Goal: Task Accomplishment & Management: Manage account settings

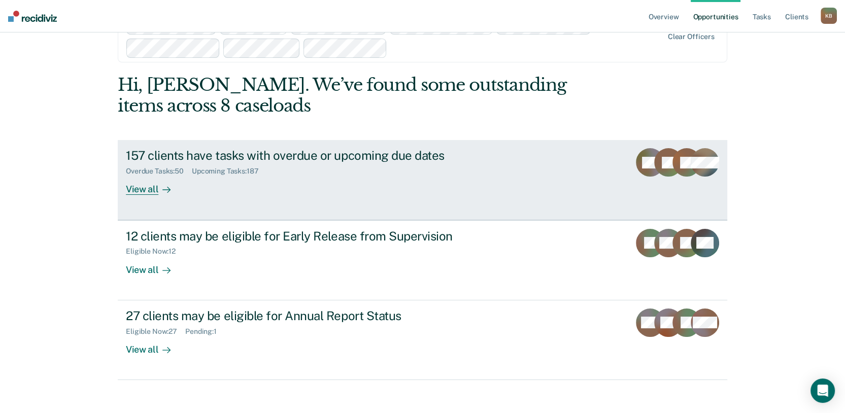
scroll to position [56, 0]
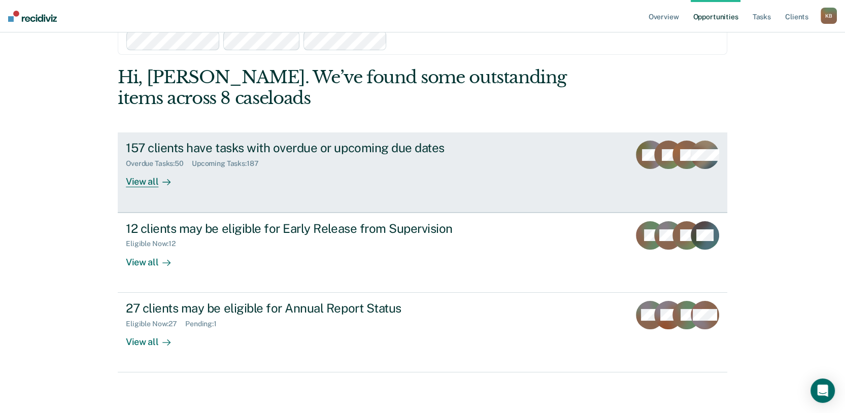
click at [133, 188] on div "View all" at bounding box center [154, 178] width 57 height 20
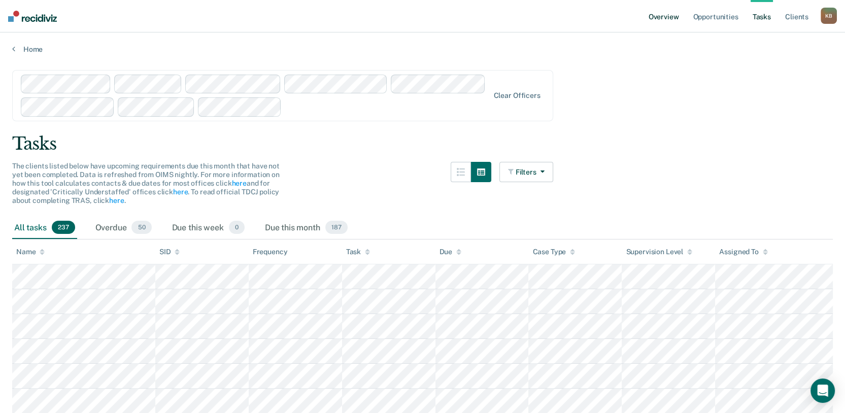
drag, startPoint x: 638, startPoint y: 19, endPoint x: 632, endPoint y: 44, distance: 25.0
click at [647, 19] on link "Overview" at bounding box center [664, 16] width 35 height 32
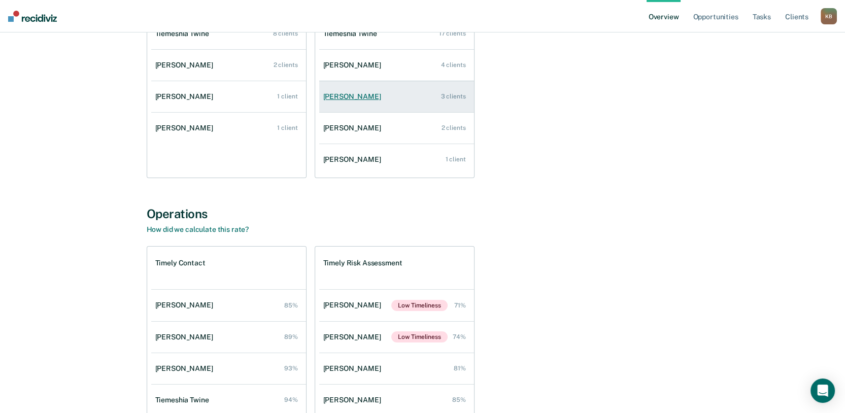
scroll to position [113, 0]
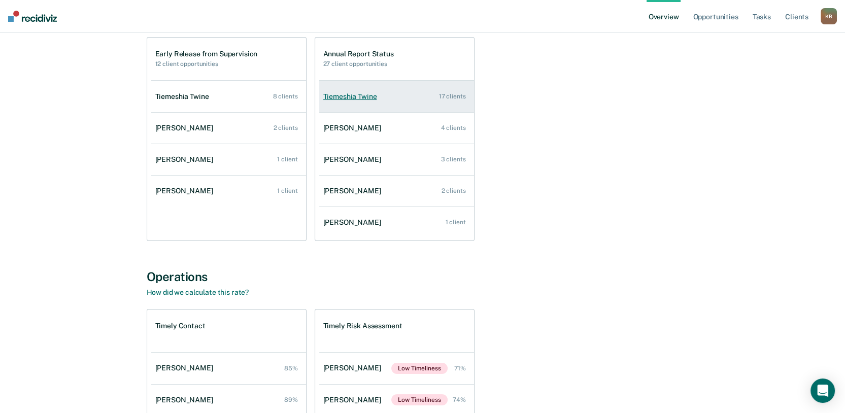
click at [325, 111] on link "Tiemeshia Twine 17 clients" at bounding box center [396, 96] width 155 height 29
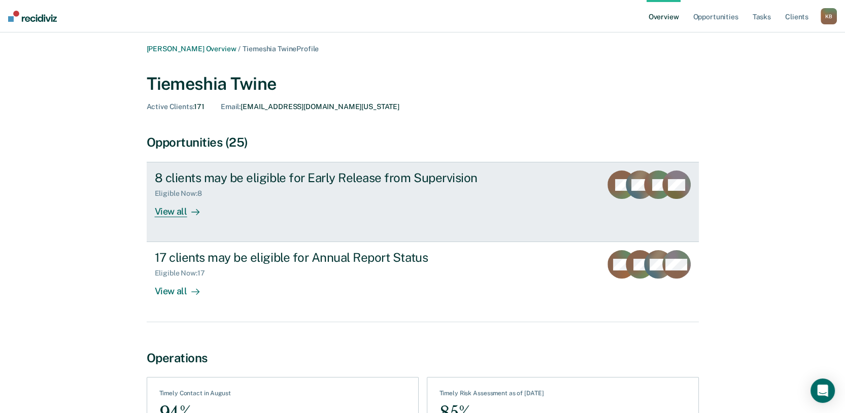
click at [155, 218] on div "View all" at bounding box center [183, 208] width 57 height 20
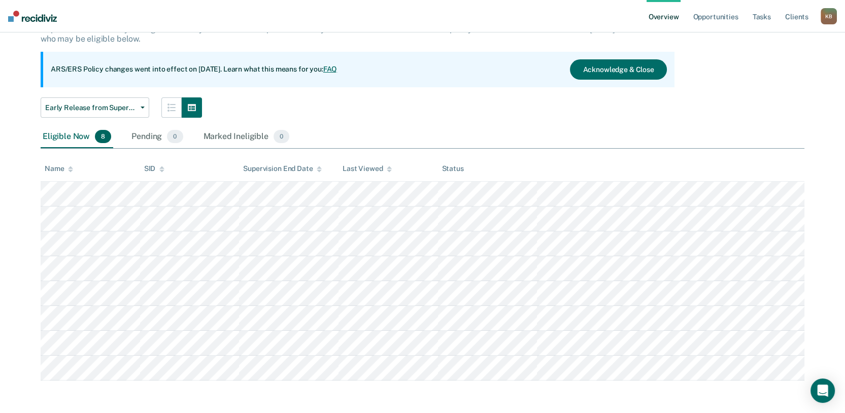
scroll to position [129, 0]
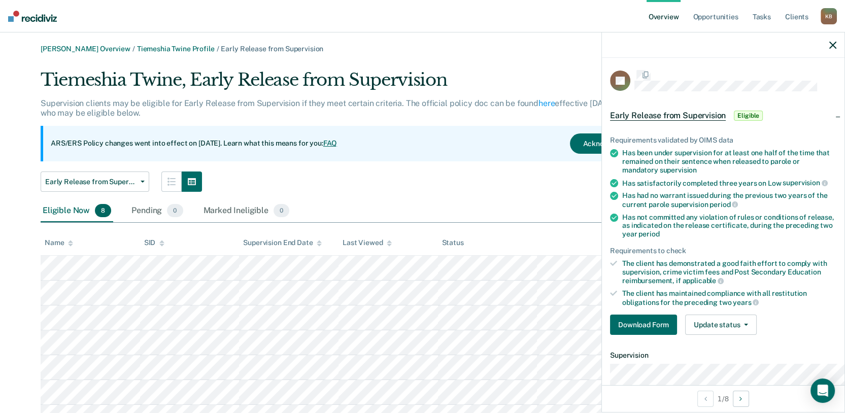
scroll to position [129, 0]
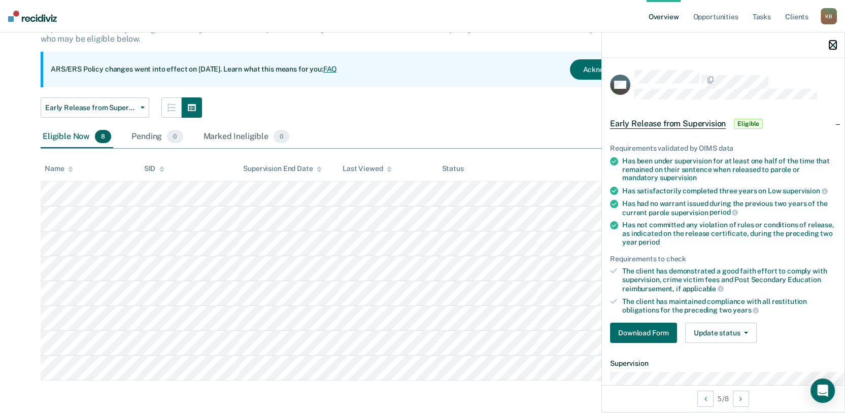
click at [830, 49] on button "button" at bounding box center [833, 45] width 7 height 9
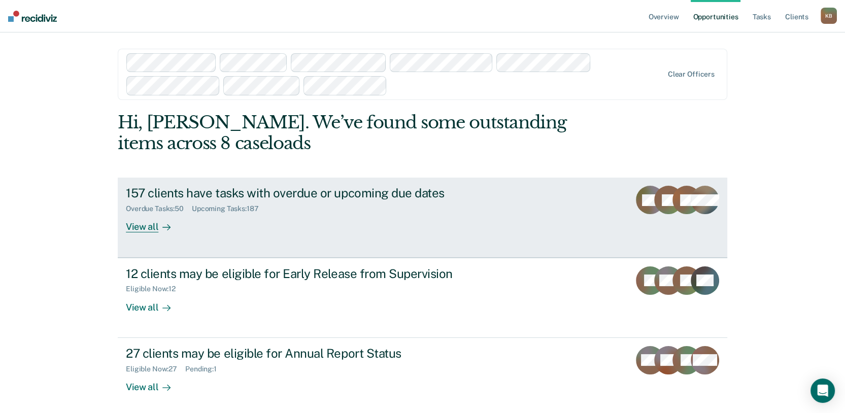
click at [404, 201] on div "157 clients have tasks with overdue or upcoming due dates" at bounding box center [304, 193] width 356 height 15
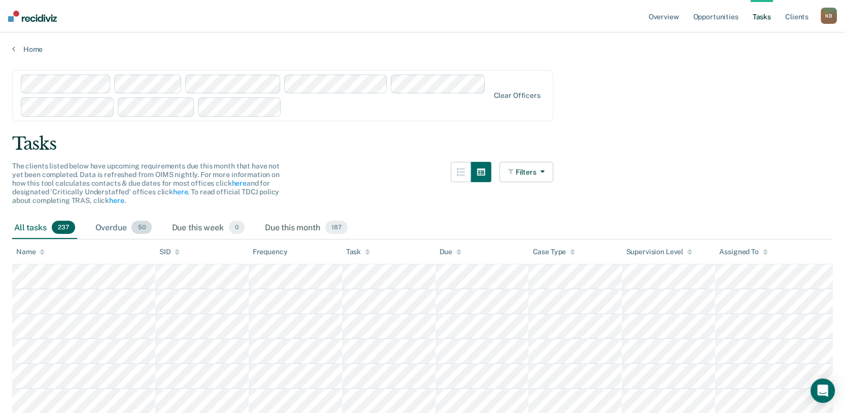
click at [143, 239] on div "Overdue 50" at bounding box center [123, 228] width 60 height 22
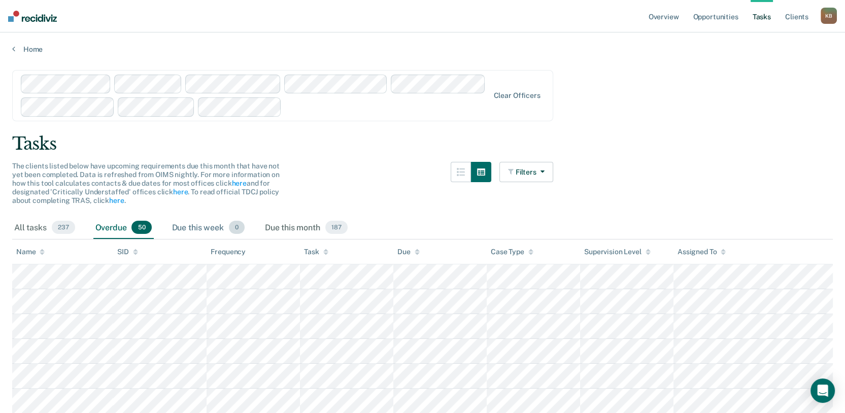
click at [247, 239] on div "Due this week 0" at bounding box center [208, 228] width 77 height 22
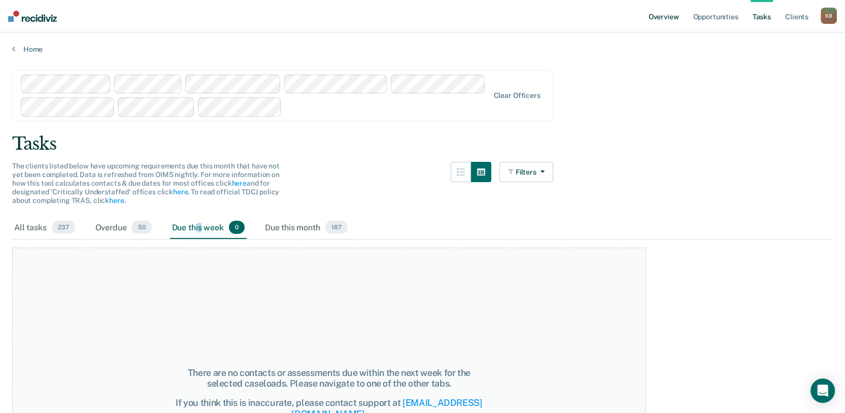
click at [647, 21] on link "Overview" at bounding box center [664, 16] width 35 height 32
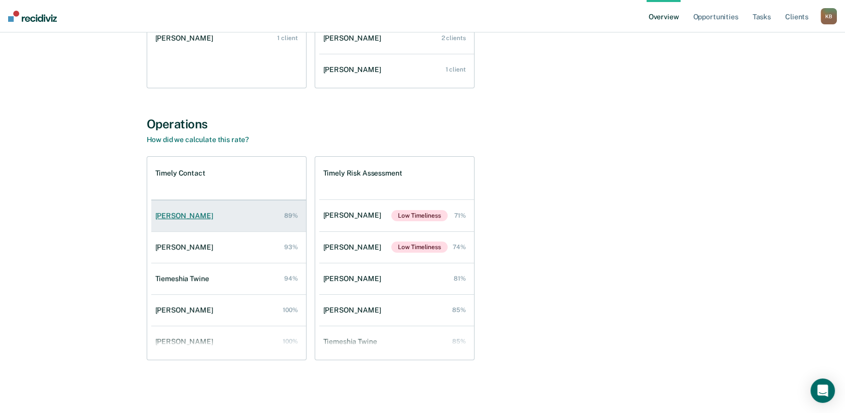
scroll to position [47, 0]
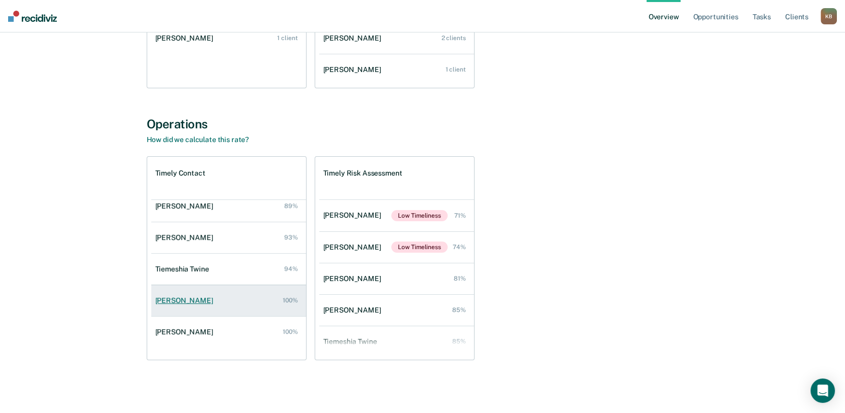
click at [155, 305] on div "Stephanie Bean" at bounding box center [186, 301] width 62 height 9
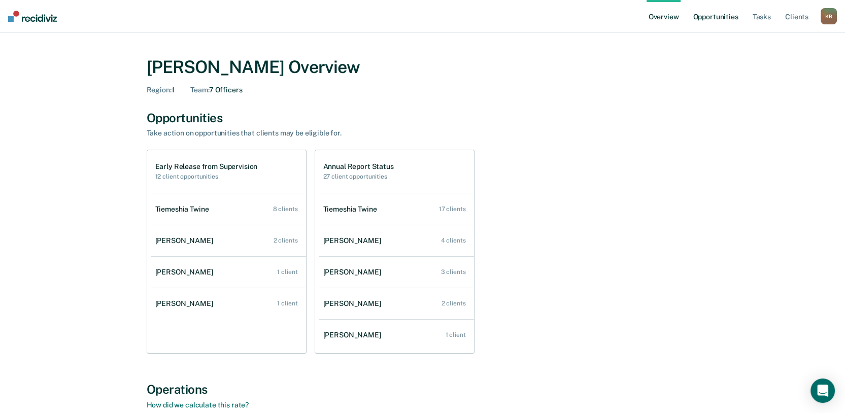
click at [691, 20] on link "Opportunities" at bounding box center [715, 16] width 49 height 32
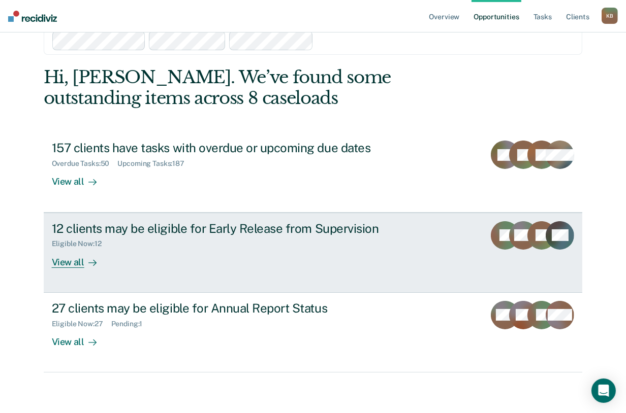
scroll to position [185, 0]
click at [90, 248] on div "View all" at bounding box center [80, 258] width 57 height 20
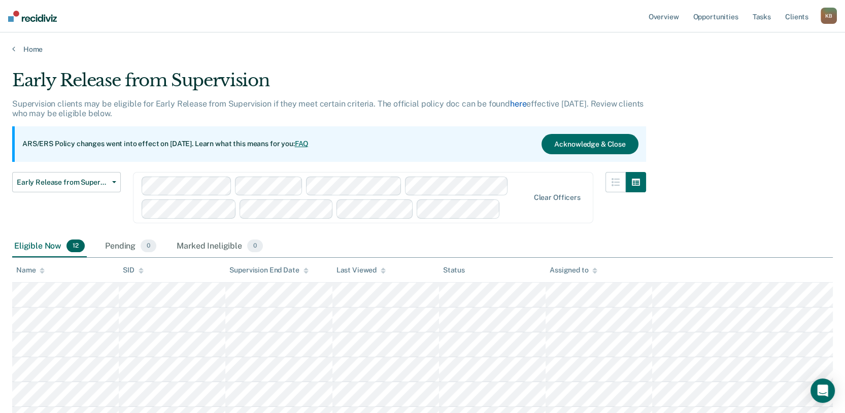
drag, startPoint x: 712, startPoint y: 124, endPoint x: 641, endPoint y: 129, distance: 71.3
click at [527, 109] on link "here" at bounding box center [518, 104] width 16 height 10
drag, startPoint x: 109, startPoint y: 215, endPoint x: 102, endPoint y: 220, distance: 8.5
click at [108, 187] on span "Early Release from Supervision" at bounding box center [62, 182] width 91 height 9
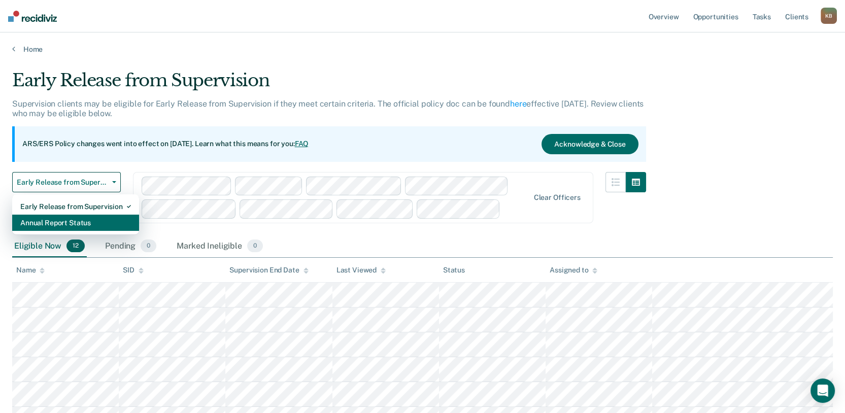
drag, startPoint x: 111, startPoint y: 270, endPoint x: 614, endPoint y: 294, distance: 503.8
click at [111, 231] on div "Annual Report Status" at bounding box center [75, 223] width 111 height 16
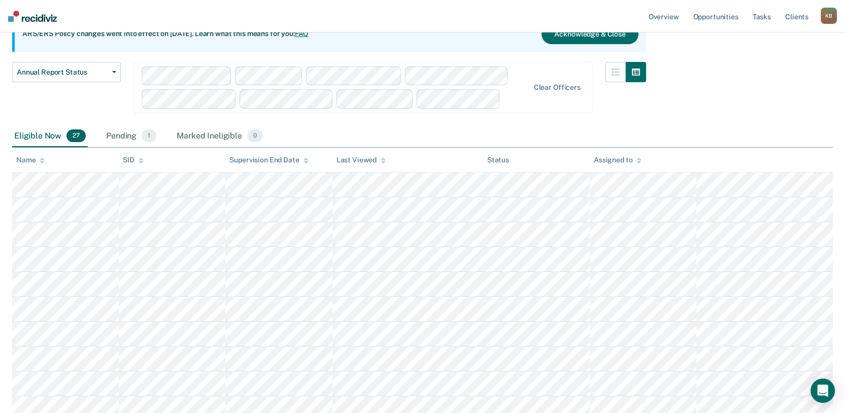
scroll to position [113, 0]
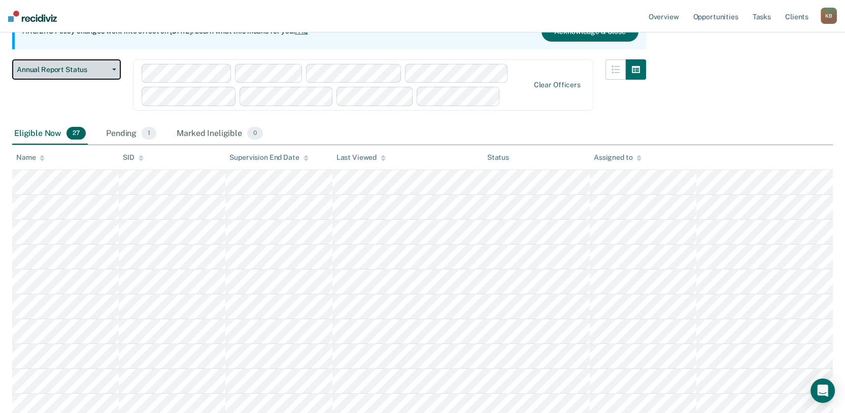
click at [106, 80] on button "Annual Report Status" at bounding box center [66, 69] width 109 height 20
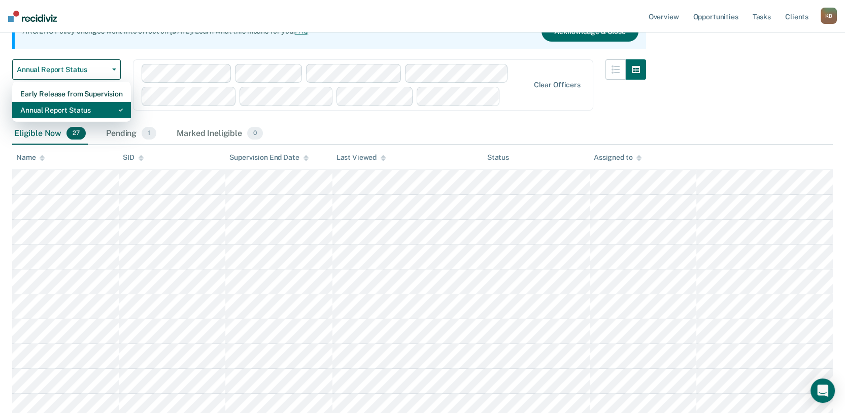
click at [111, 118] on div "Annual Report Status" at bounding box center [71, 110] width 103 height 16
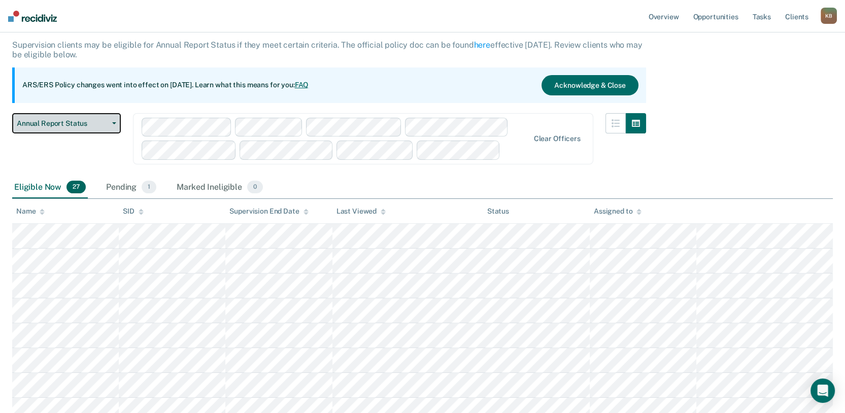
scroll to position [0, 0]
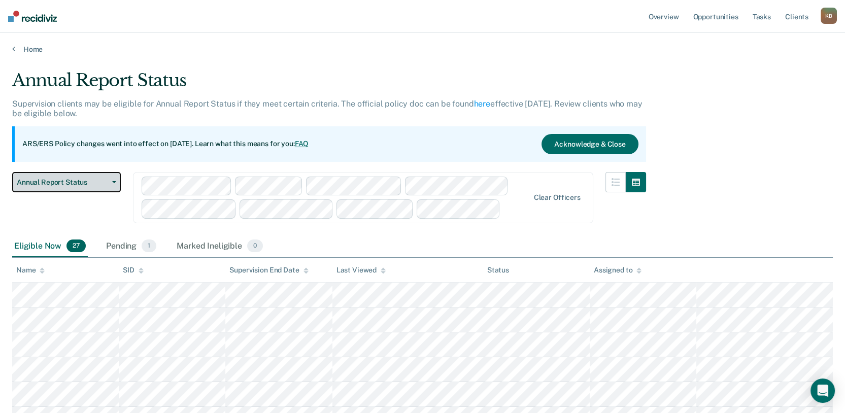
click at [81, 187] on span "Annual Report Status" at bounding box center [62, 182] width 91 height 9
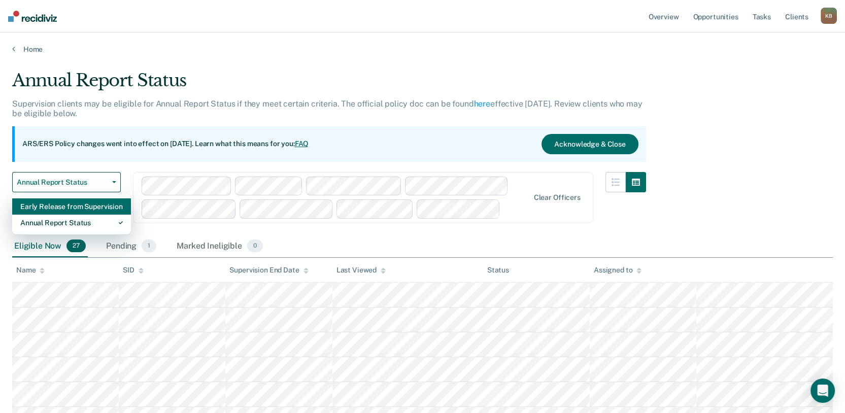
click at [87, 215] on div "Early Release from Supervision" at bounding box center [71, 207] width 103 height 16
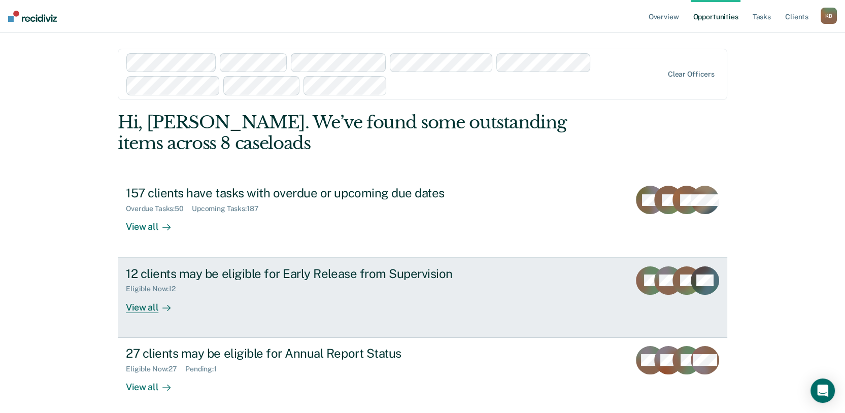
scroll to position [149, 0]
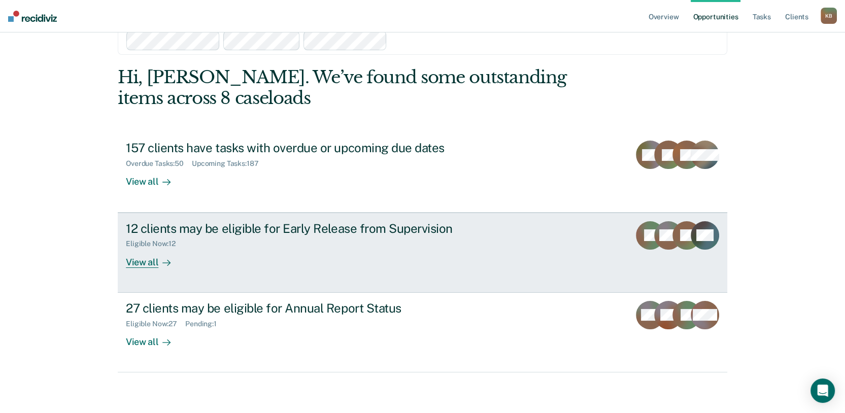
click at [147, 248] on div "View all" at bounding box center [154, 258] width 57 height 20
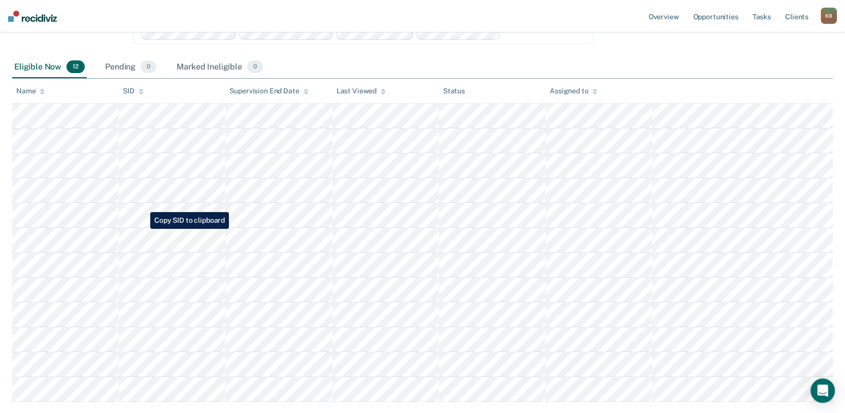
scroll to position [108, 0]
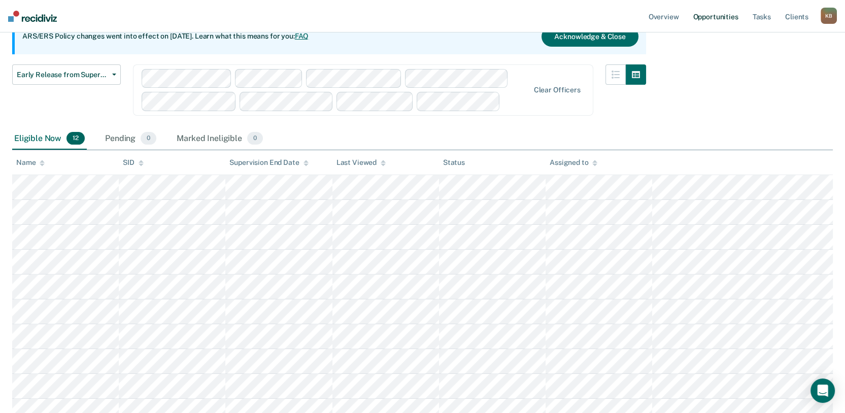
click at [691, 22] on link "Opportunities" at bounding box center [715, 16] width 49 height 32
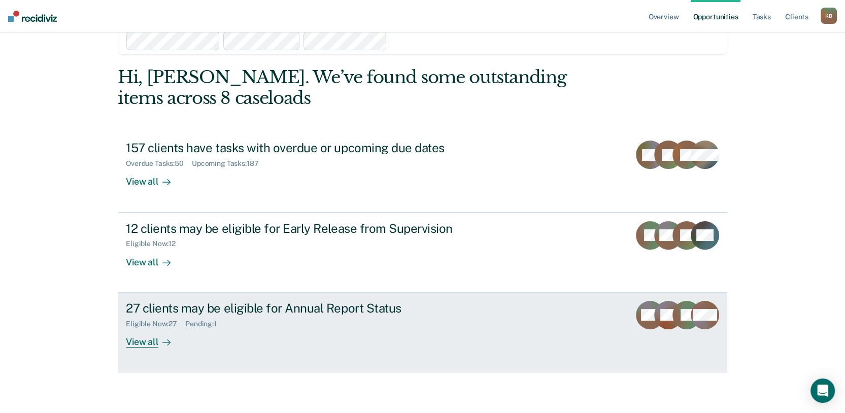
scroll to position [149, 0]
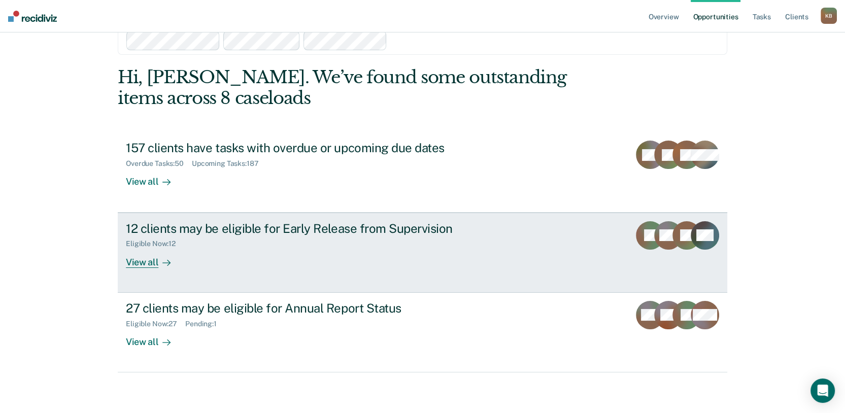
click at [154, 248] on div "View all" at bounding box center [154, 258] width 57 height 20
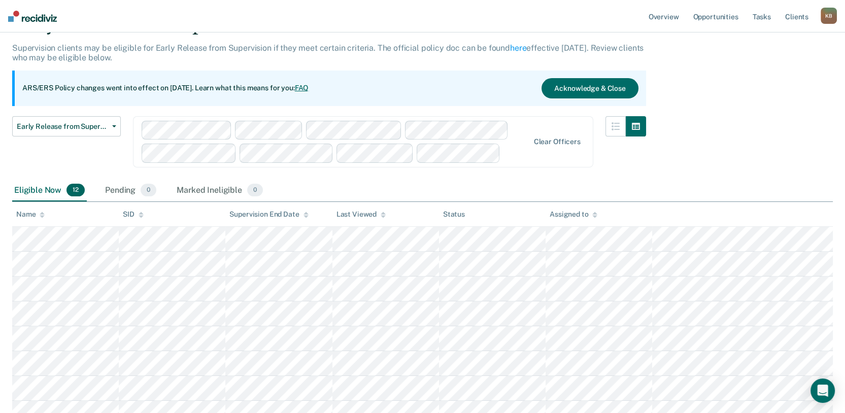
scroll to position [56, 0]
click at [658, 191] on div "Early Release from Supervision Supervision clients may be eligible for Early Re…" at bounding box center [422, 268] width 821 height 508
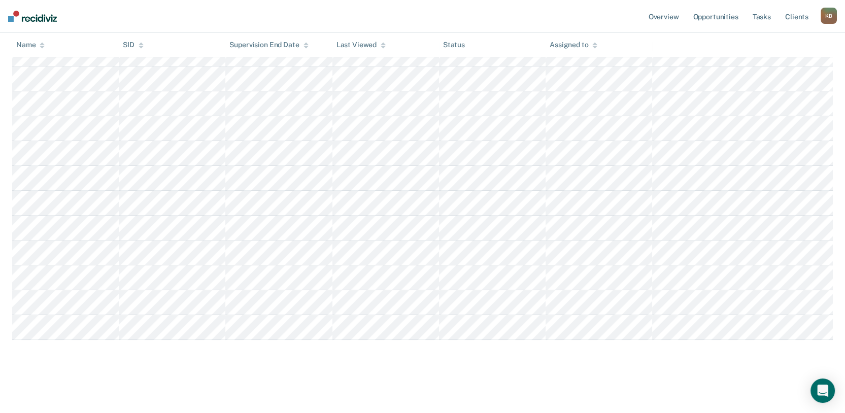
scroll to position [51, 0]
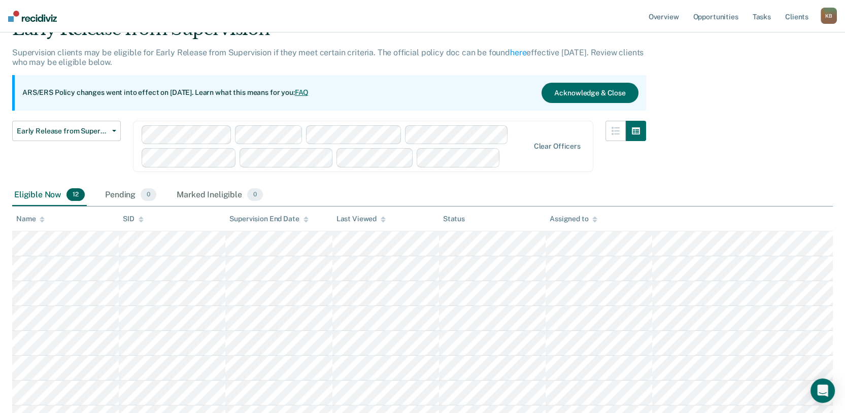
click at [677, 203] on div "Early Release from Supervision Supervision clients may be eligible for Early Re…" at bounding box center [422, 273] width 821 height 508
click at [718, 199] on div "Early Release from Supervision Supervision clients may be eligible for Early Re…" at bounding box center [422, 273] width 821 height 508
click at [763, 204] on div "Early Release from Supervision Supervision clients may be eligible for Early Re…" at bounding box center [422, 273] width 821 height 508
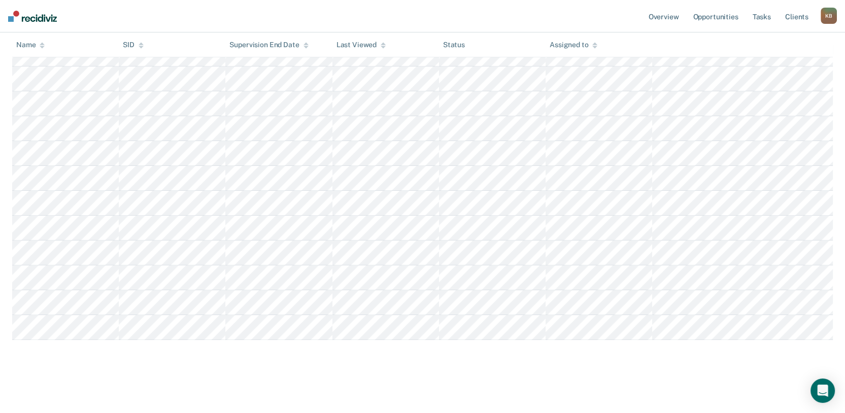
scroll to position [277, 0]
click at [2, 70] on main "Early Release from Supervision Supervision clients may be eligible for Early Re…" at bounding box center [422, 112] width 845 height 598
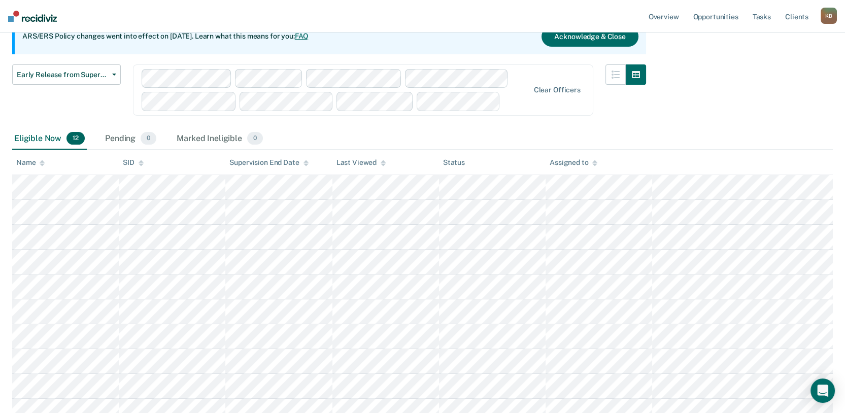
click at [719, 170] on div "Early Release from Supervision Supervision clients may be eligible for Early Re…" at bounding box center [422, 216] width 821 height 508
drag, startPoint x: 729, startPoint y: 184, endPoint x: 724, endPoint y: 97, distance: 87.0
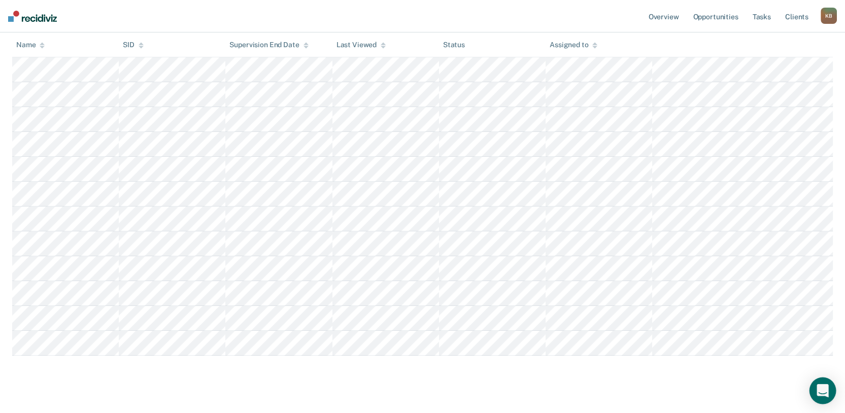
scroll to position [0, 0]
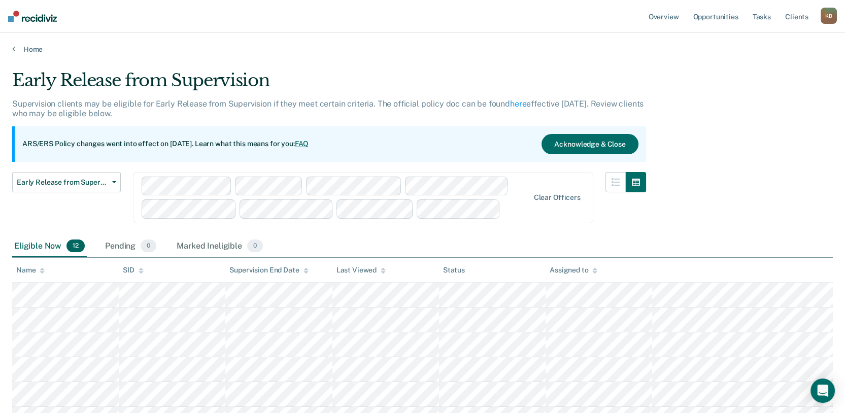
click at [713, 246] on div "Early Release from Supervision Supervision clients may be eligible for Early Re…" at bounding box center [422, 324] width 821 height 508
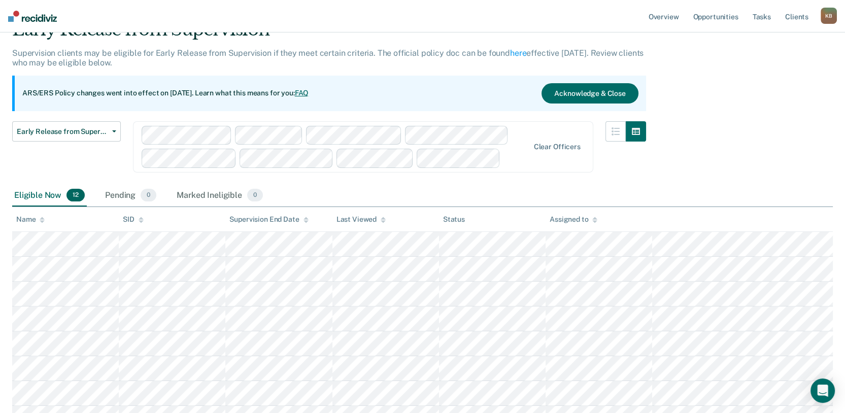
scroll to position [113, 0]
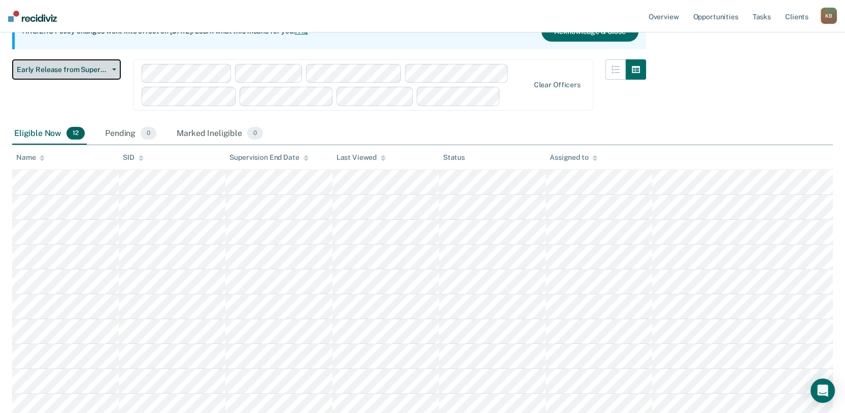
click at [101, 74] on span "Early Release from Supervision" at bounding box center [62, 69] width 91 height 9
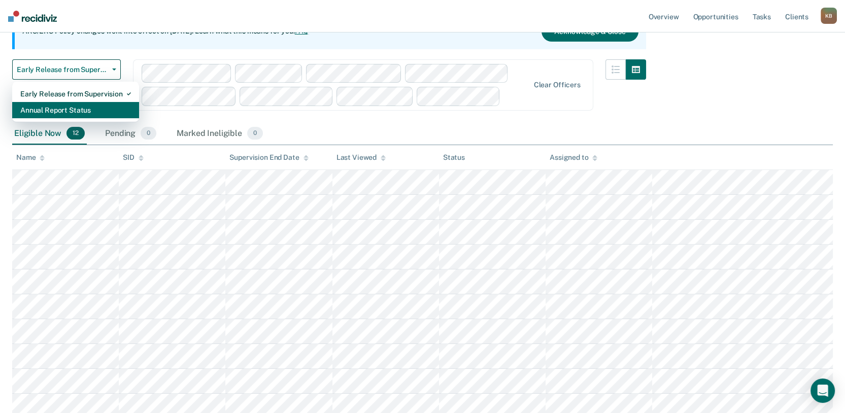
click at [93, 118] on div "Annual Report Status" at bounding box center [75, 110] width 111 height 16
